Goal: Find specific page/section: Find specific page/section

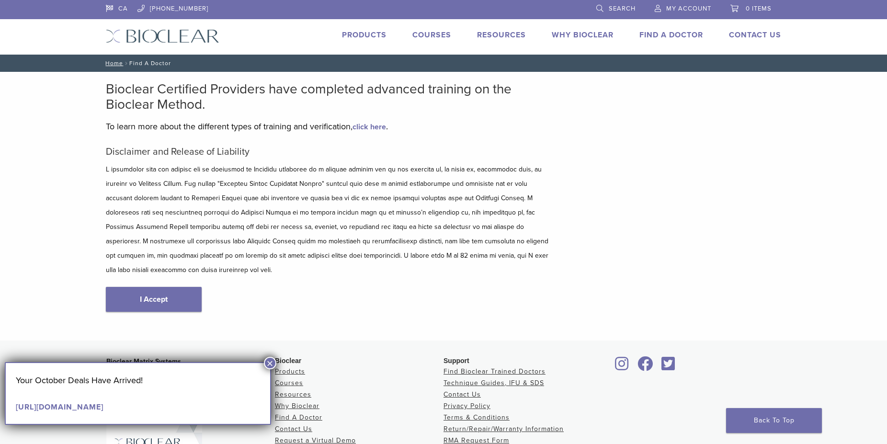
type input "*******"
click at [157, 287] on link "I Accept" at bounding box center [154, 299] width 96 height 25
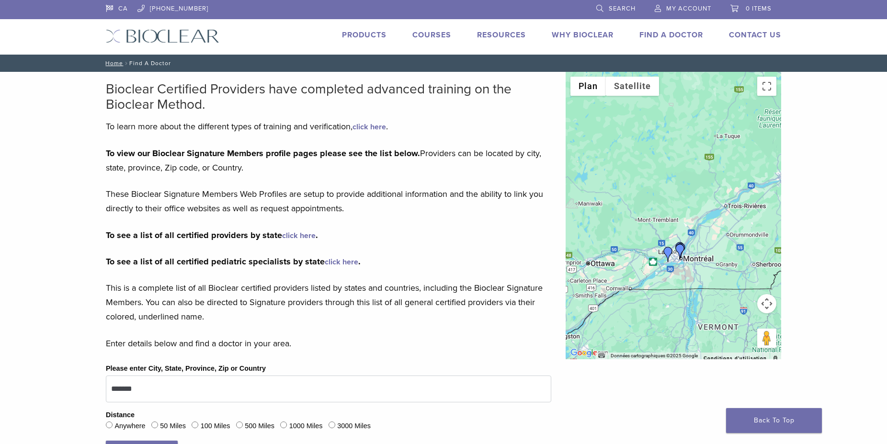
drag, startPoint x: 604, startPoint y: 132, endPoint x: 679, endPoint y: 255, distance: 143.9
click at [679, 257] on img "Dr. Connie Tse-Wallerstein" at bounding box center [679, 251] width 15 height 15
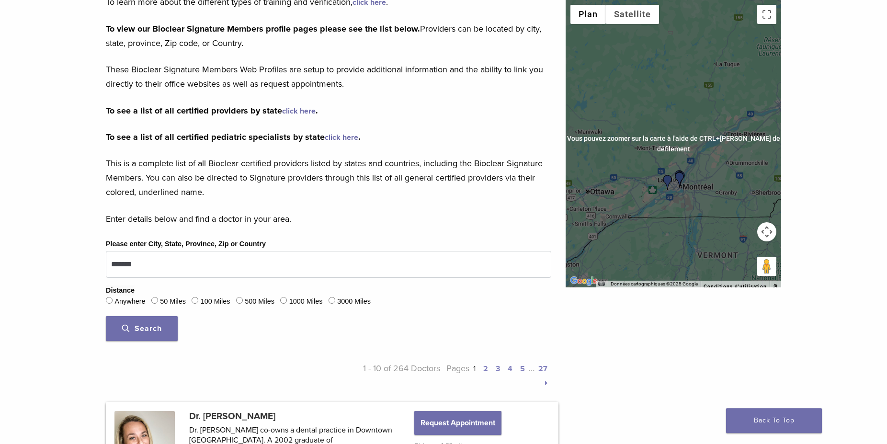
scroll to position [195, 0]
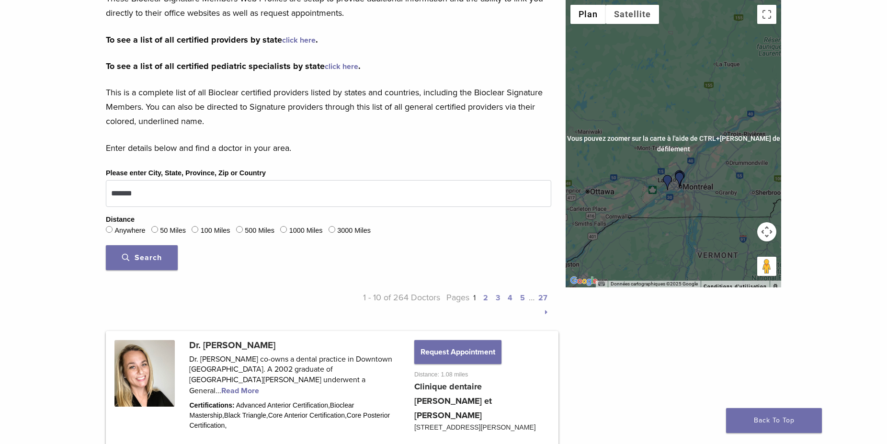
click at [658, 175] on div "Pour naviguer, appuyez sur les touches fléchées." at bounding box center [672, 143] width 215 height 287
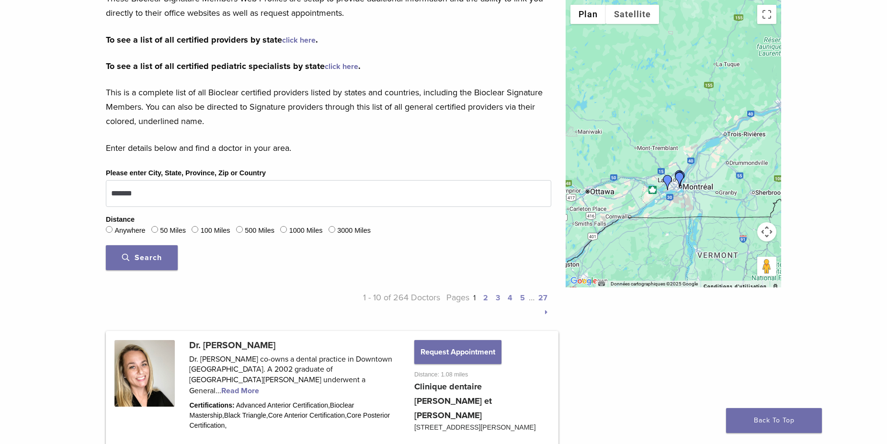
click at [684, 188] on div at bounding box center [672, 143] width 215 height 287
click at [684, 187] on div at bounding box center [672, 143] width 215 height 287
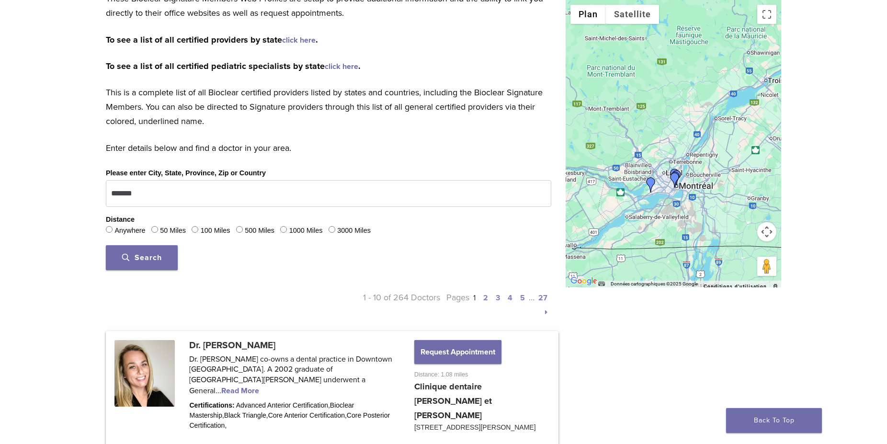
click at [682, 187] on div at bounding box center [672, 143] width 215 height 287
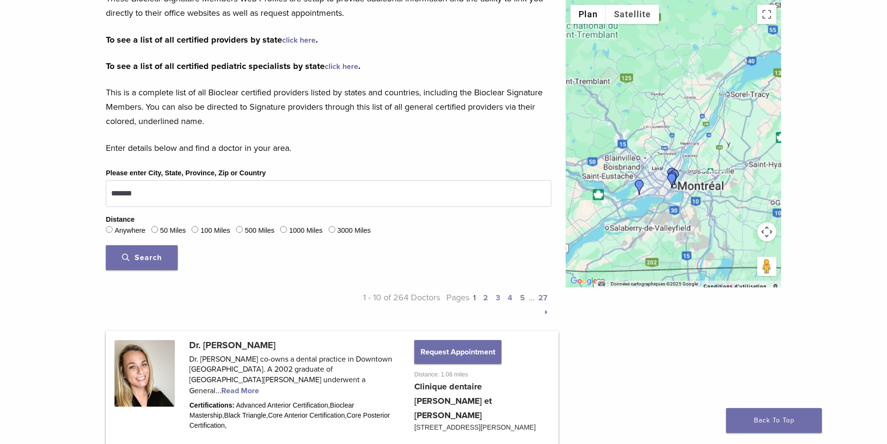
click at [682, 187] on div at bounding box center [672, 143] width 215 height 287
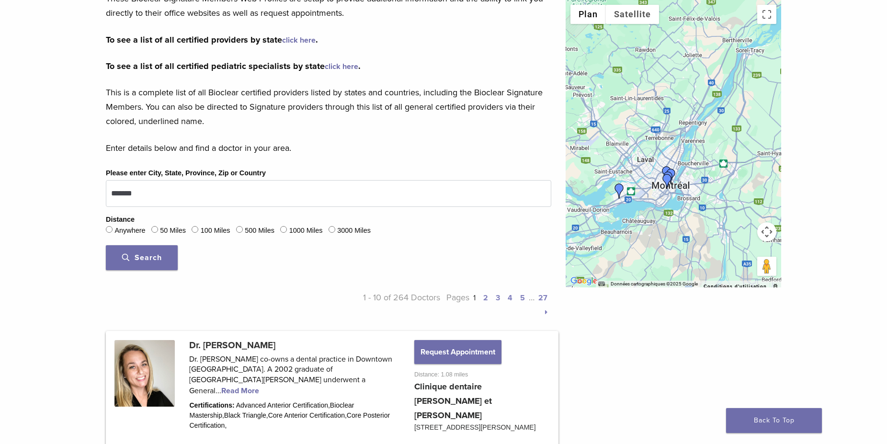
click at [682, 187] on div at bounding box center [672, 143] width 215 height 287
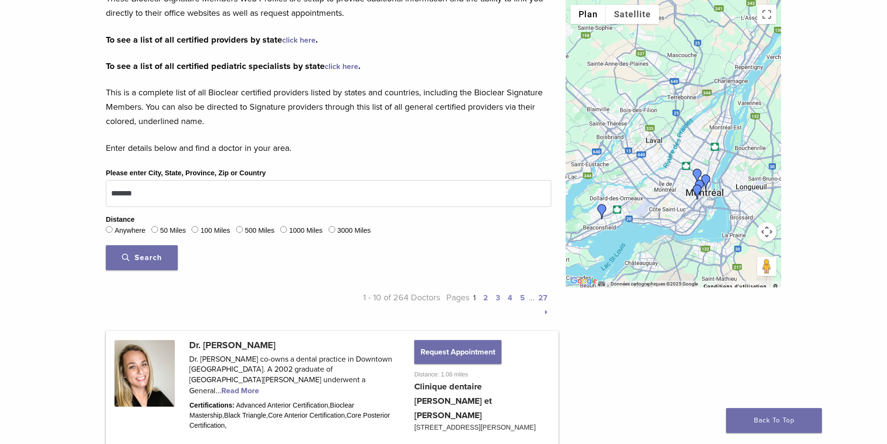
drag, startPoint x: 640, startPoint y: 202, endPoint x: 686, endPoint y: 210, distance: 47.6
click at [686, 210] on div at bounding box center [672, 143] width 215 height 287
click at [713, 206] on div at bounding box center [672, 143] width 215 height 287
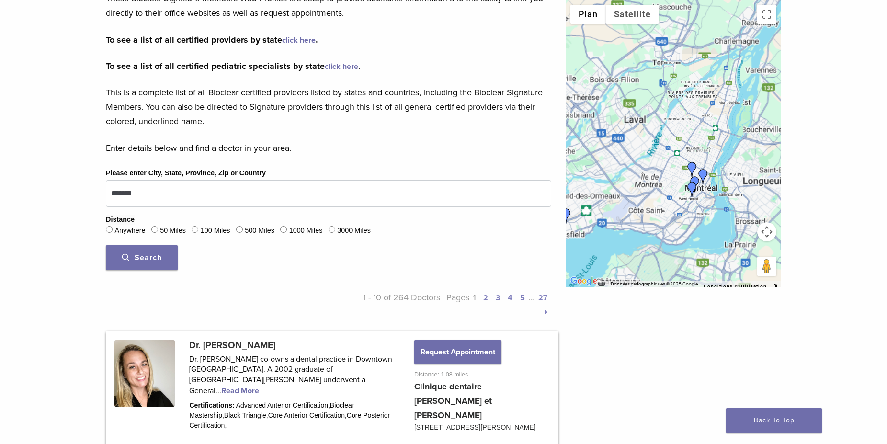
click at [713, 206] on div at bounding box center [672, 143] width 215 height 287
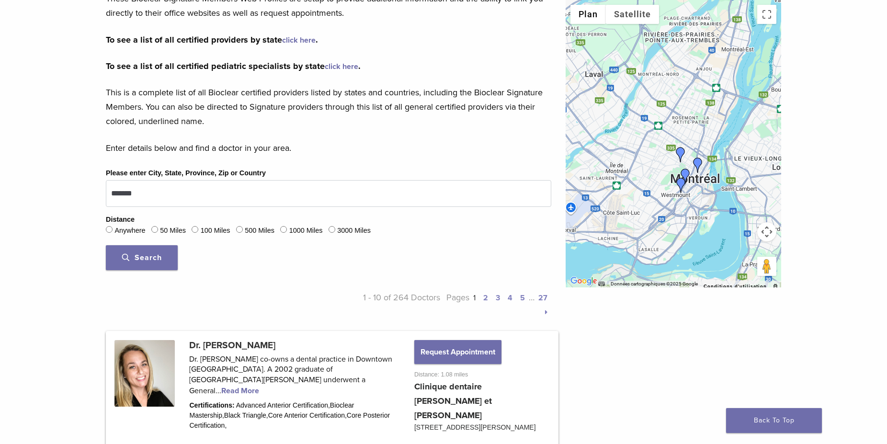
click at [692, 193] on div at bounding box center [672, 143] width 215 height 287
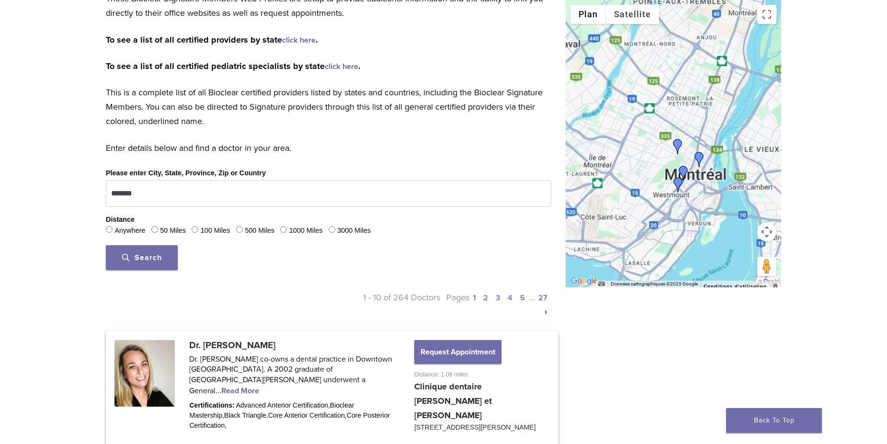
click at [692, 193] on div at bounding box center [672, 143] width 215 height 287
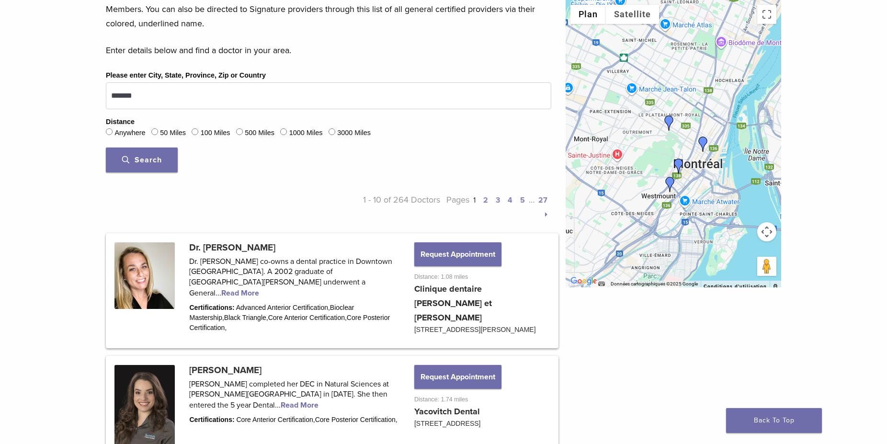
scroll to position [98, 0]
